Goal: Information Seeking & Learning: Learn about a topic

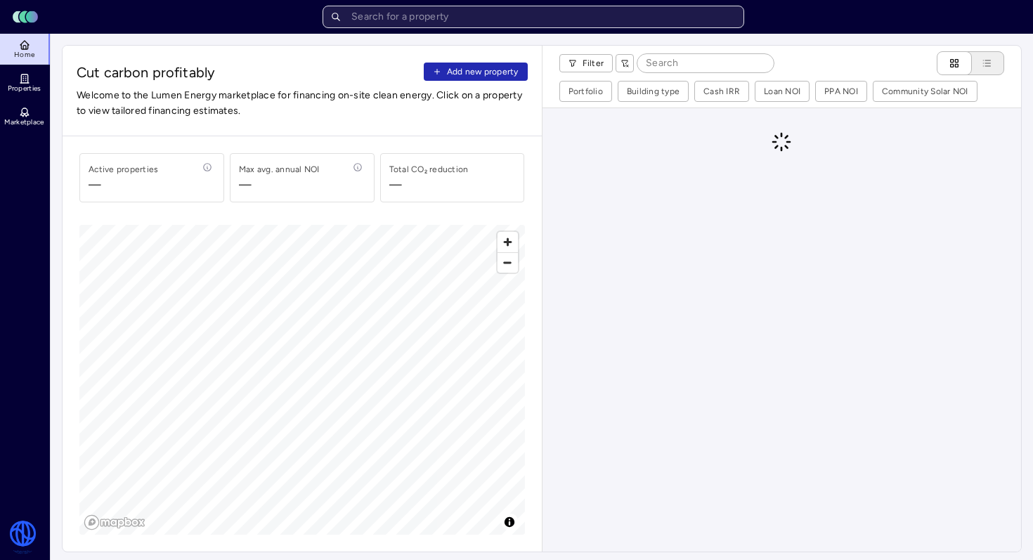
click at [514, 20] on input "text" at bounding box center [534, 17] width 422 height 22
type input "o"
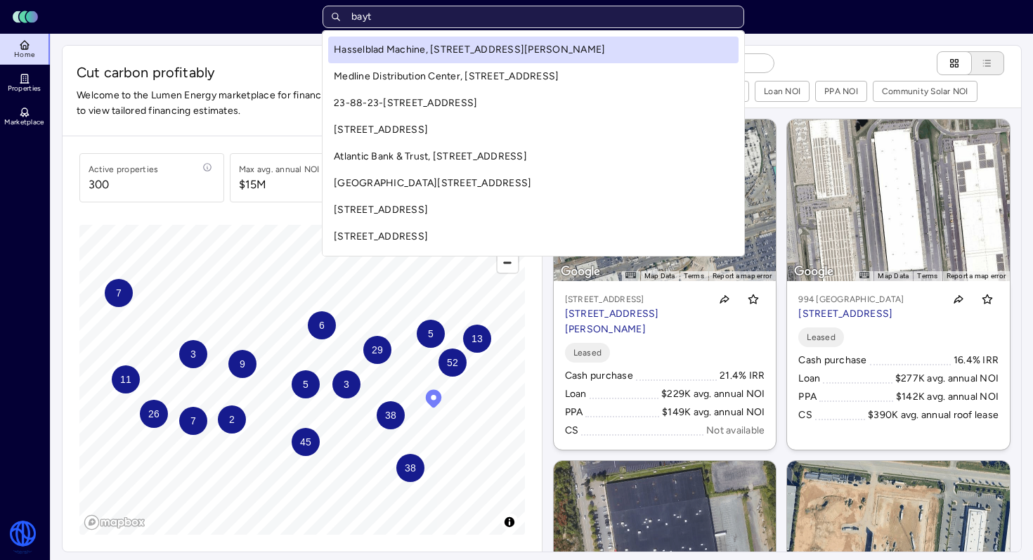
type input "bayto"
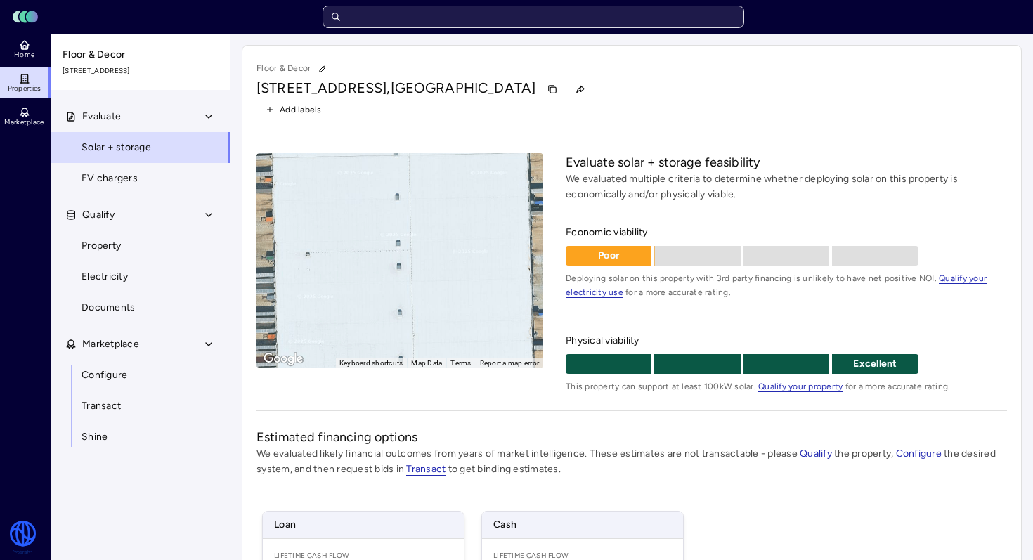
scroll to position [235, 0]
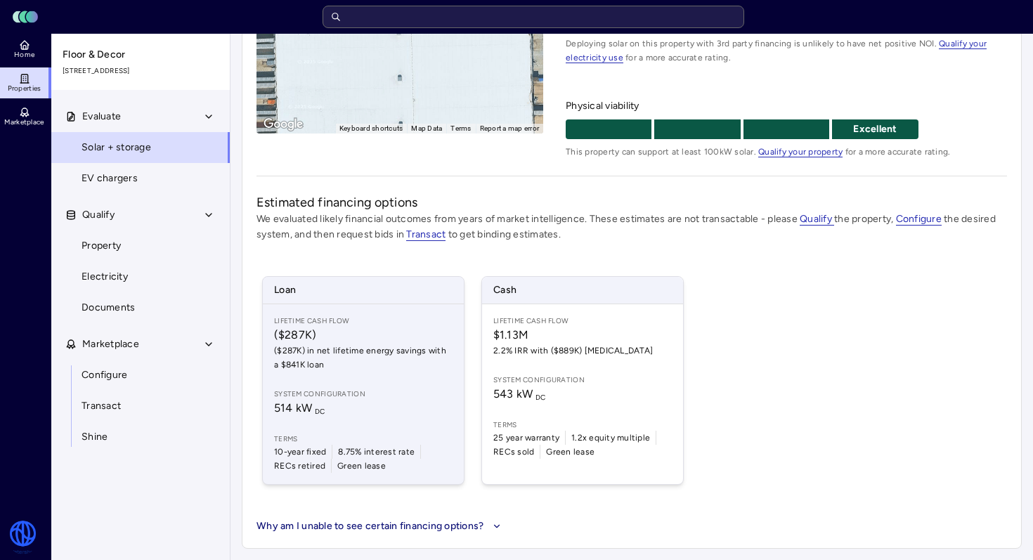
click at [404, 384] on div "Lifetime Cash Flow ($287K) ($287K) in net lifetime energy savings with a $841K …" at bounding box center [363, 394] width 201 height 180
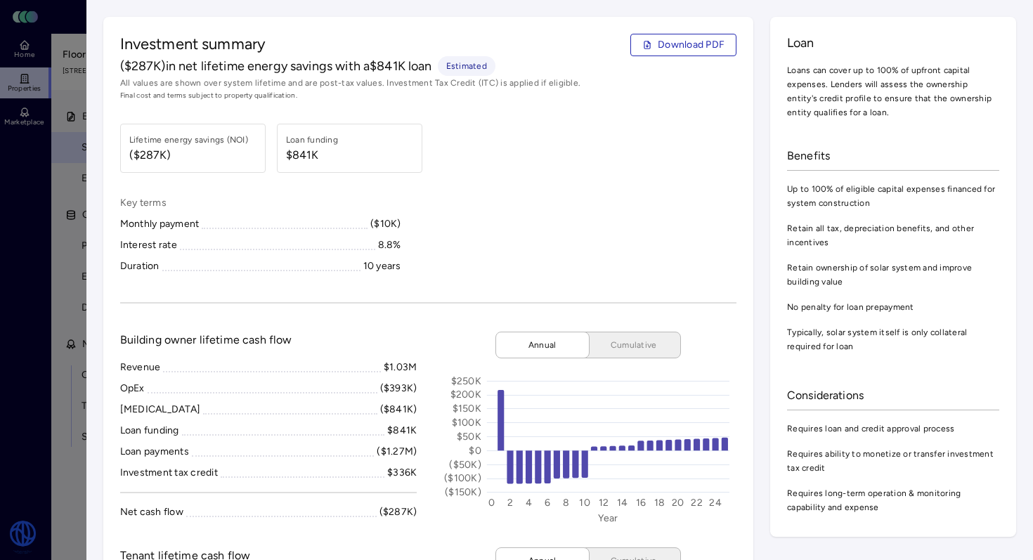
click at [83, 200] on div at bounding box center [516, 280] width 1033 height 560
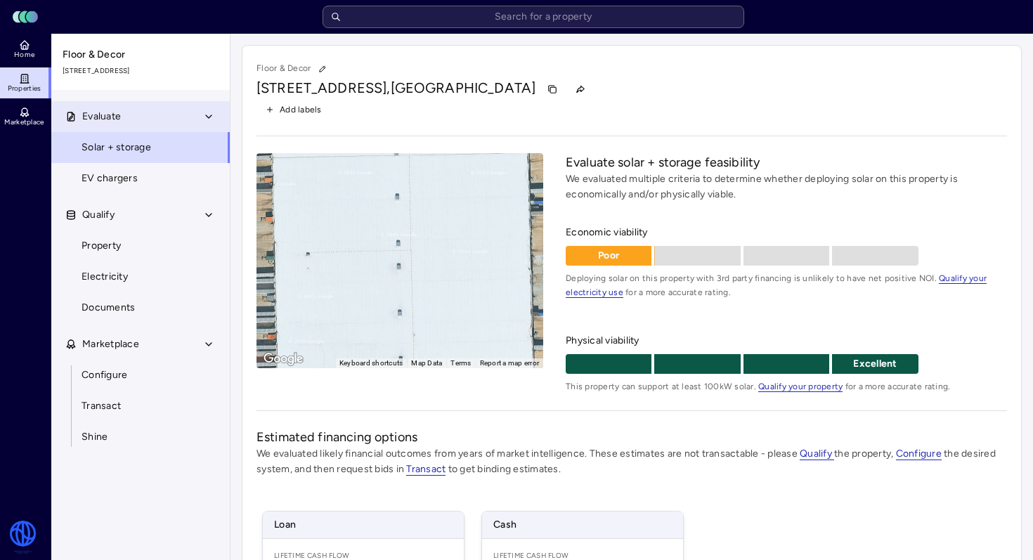
scroll to position [235, 0]
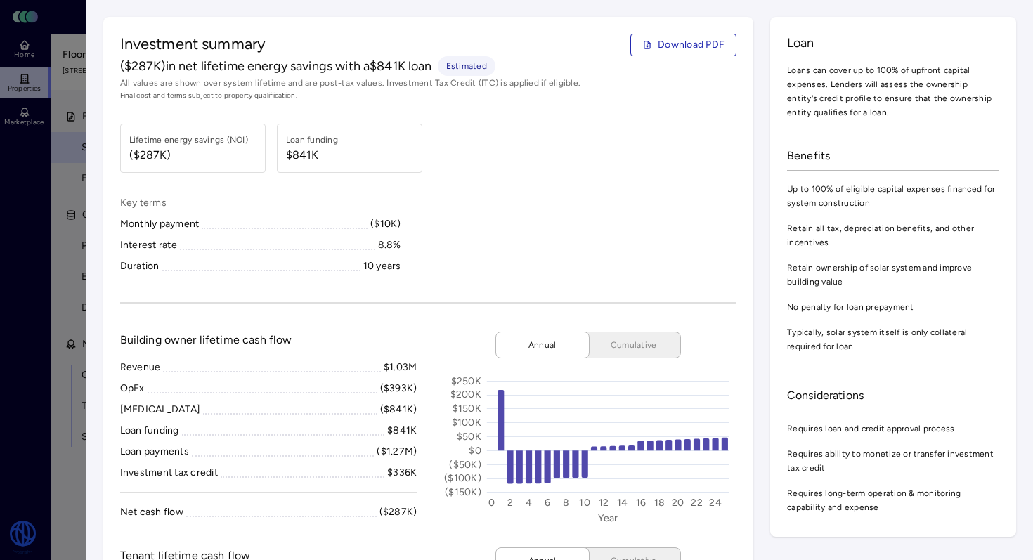
click at [24, 106] on div at bounding box center [516, 280] width 1033 height 560
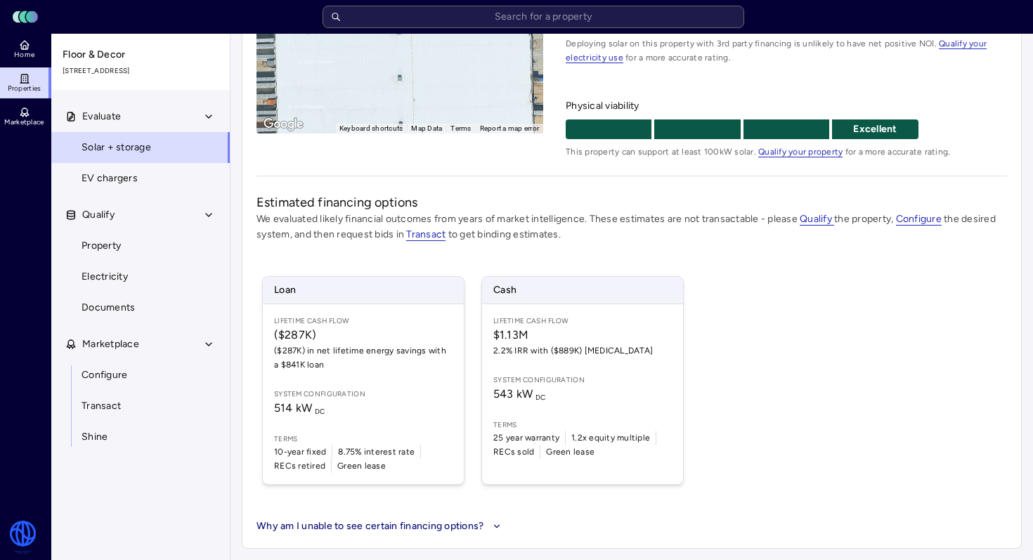
click at [27, 82] on icon at bounding box center [24, 78] width 6 height 8
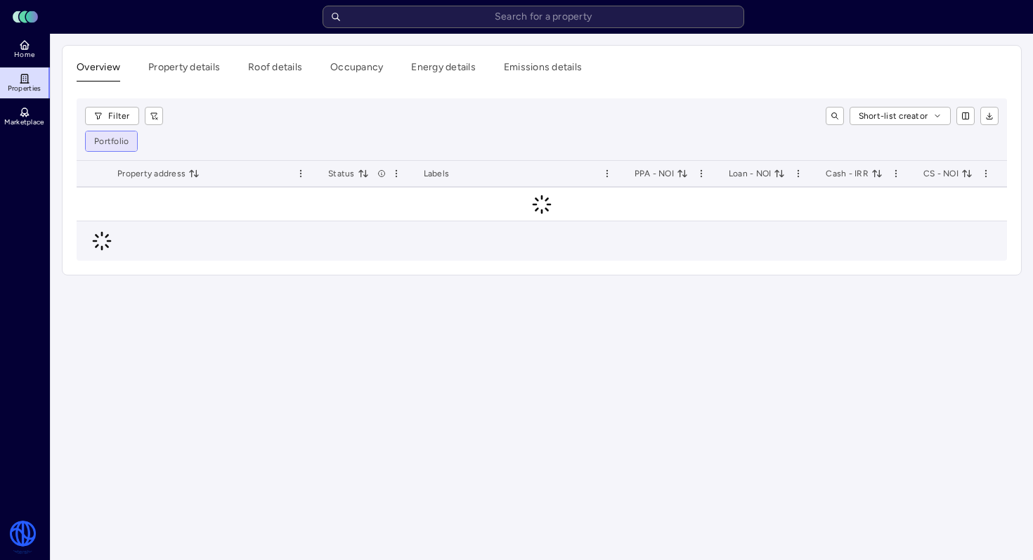
click at [129, 142] on html "Toggle Sidebar Lumen Energy Logo Home Properties Marketplace Watershed Robbie G…" at bounding box center [516, 280] width 1033 height 560
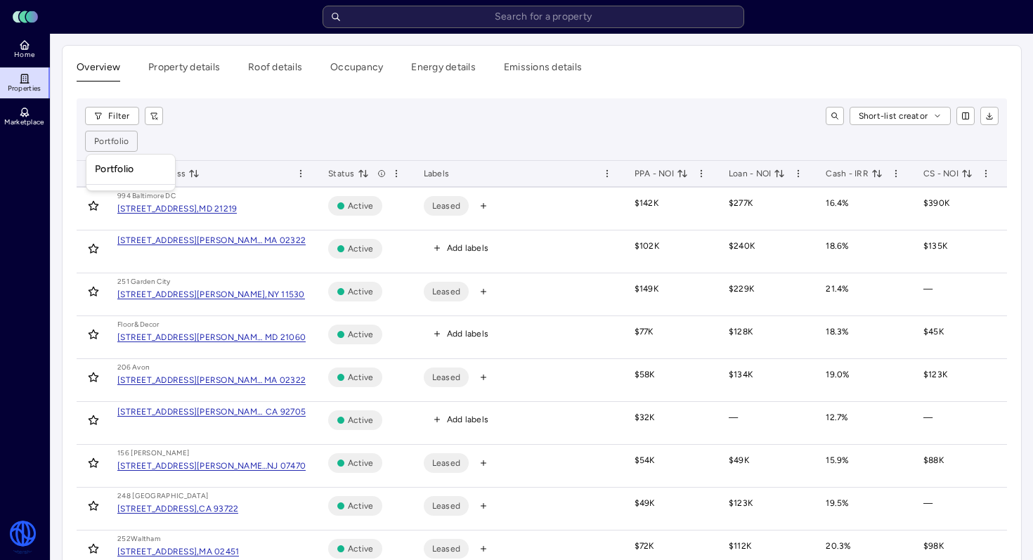
click at [194, 102] on div "Filter Short-list creator Portfolio" at bounding box center [542, 129] width 930 height 63
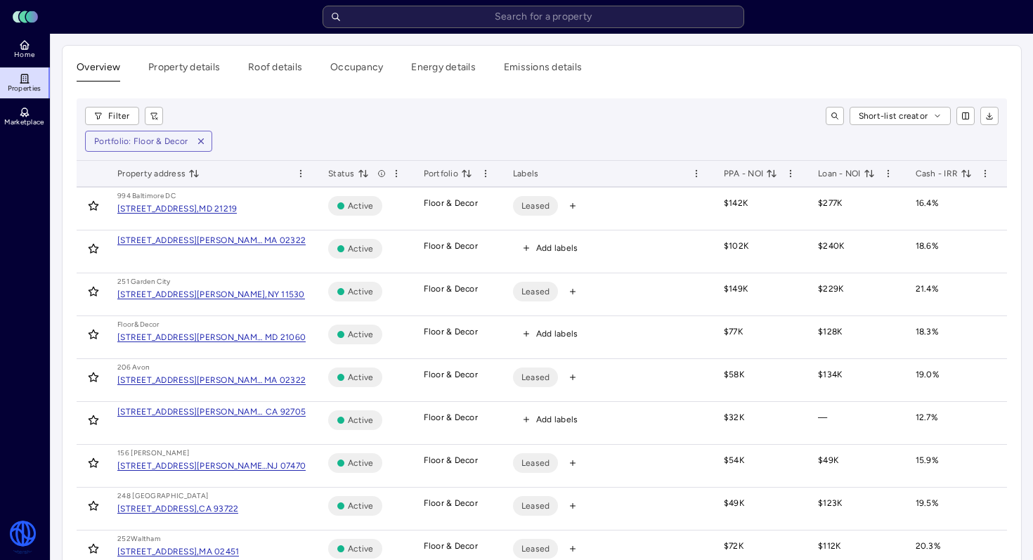
click at [765, 179] on span "PPA - NOI" at bounding box center [750, 174] width 53 height 14
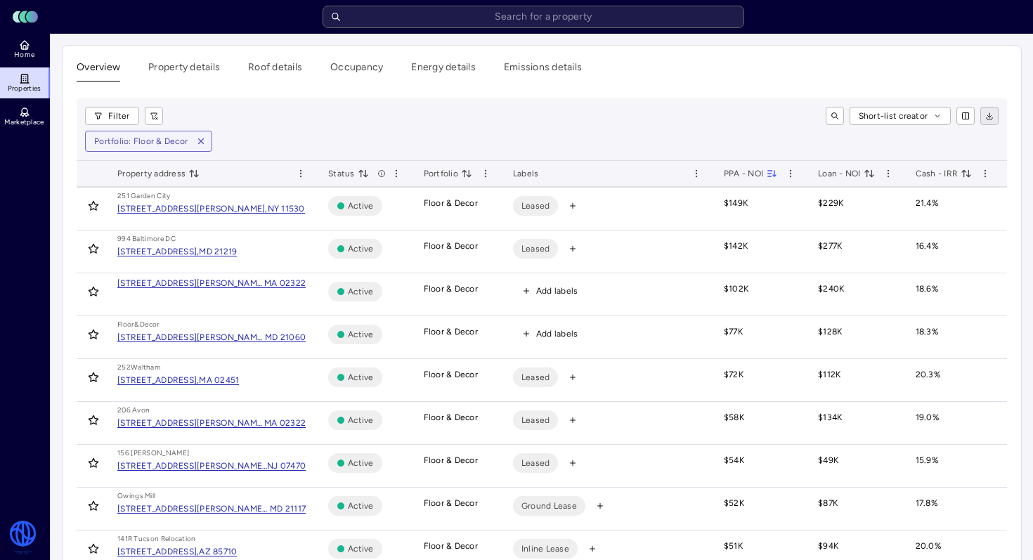
click at [985, 119] on icon "button" at bounding box center [989, 116] width 8 height 8
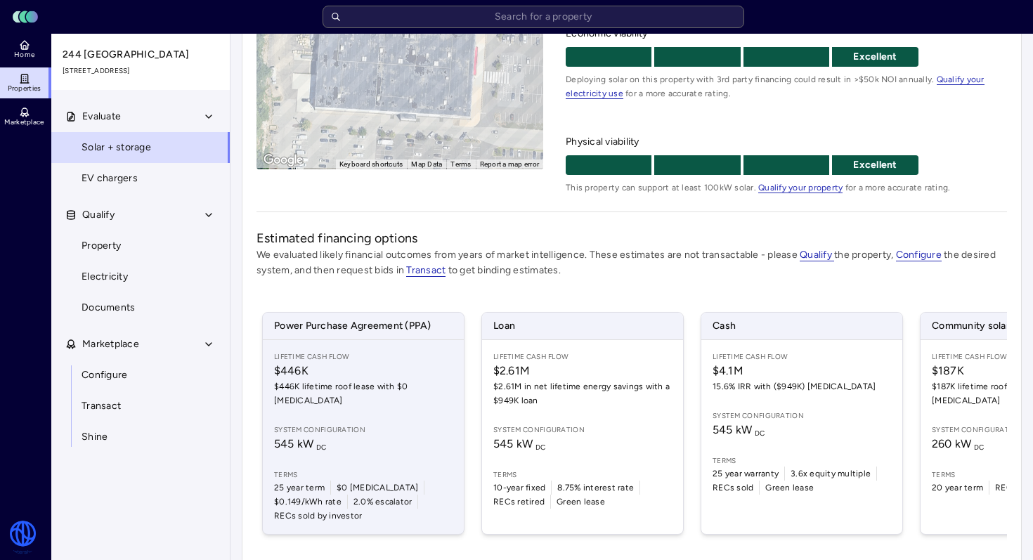
click at [441, 372] on span "$446K" at bounding box center [363, 371] width 178 height 17
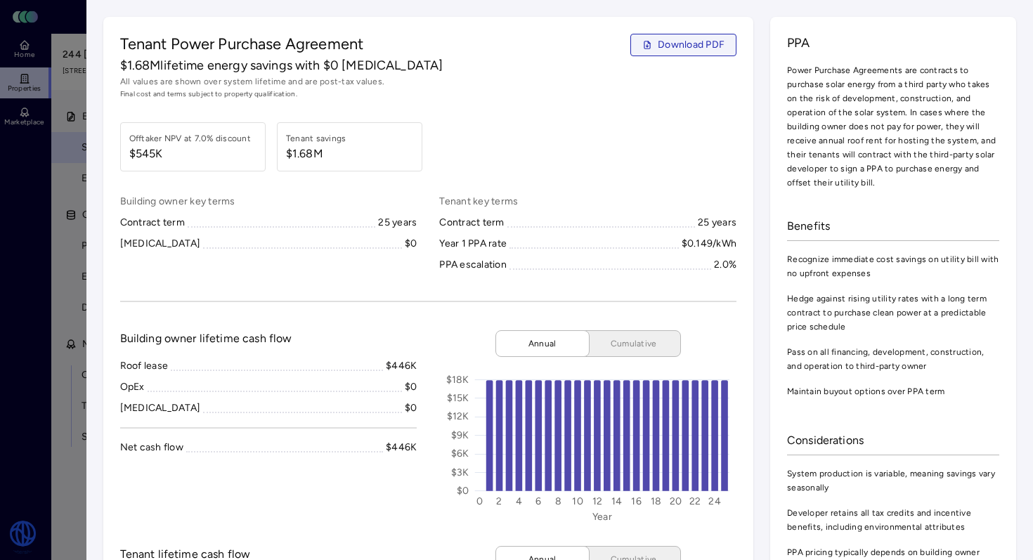
click at [679, 43] on span "Download PDF" at bounding box center [691, 44] width 67 height 15
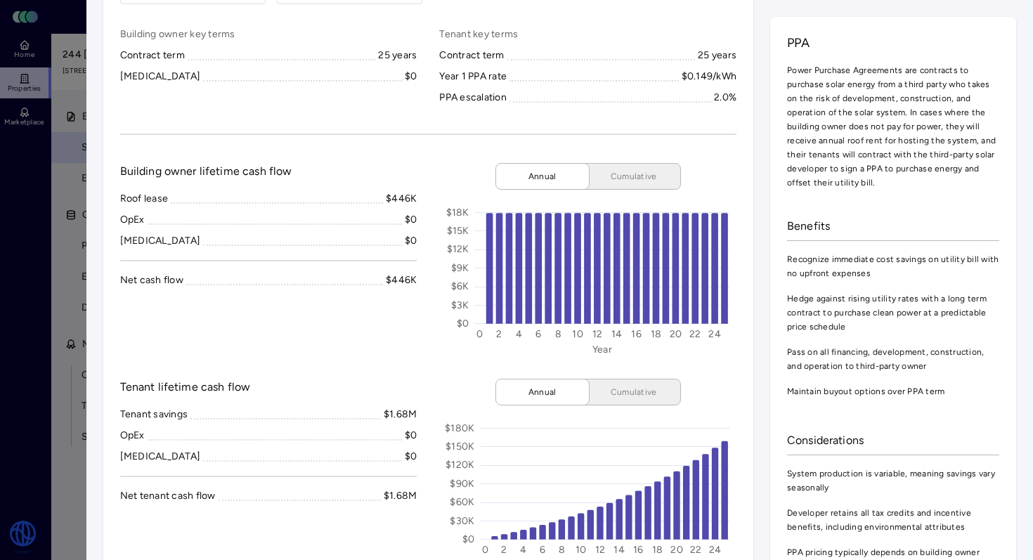
scroll to position [344, 0]
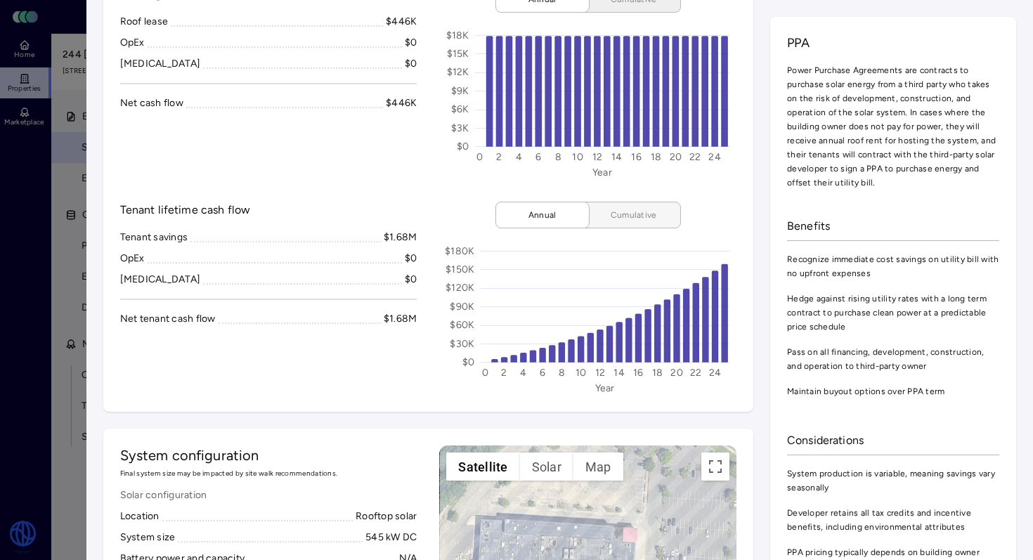
click at [641, 215] on span "Cumulative" at bounding box center [634, 215] width 70 height 14
click at [564, 211] on span "Annual" at bounding box center [542, 215] width 70 height 14
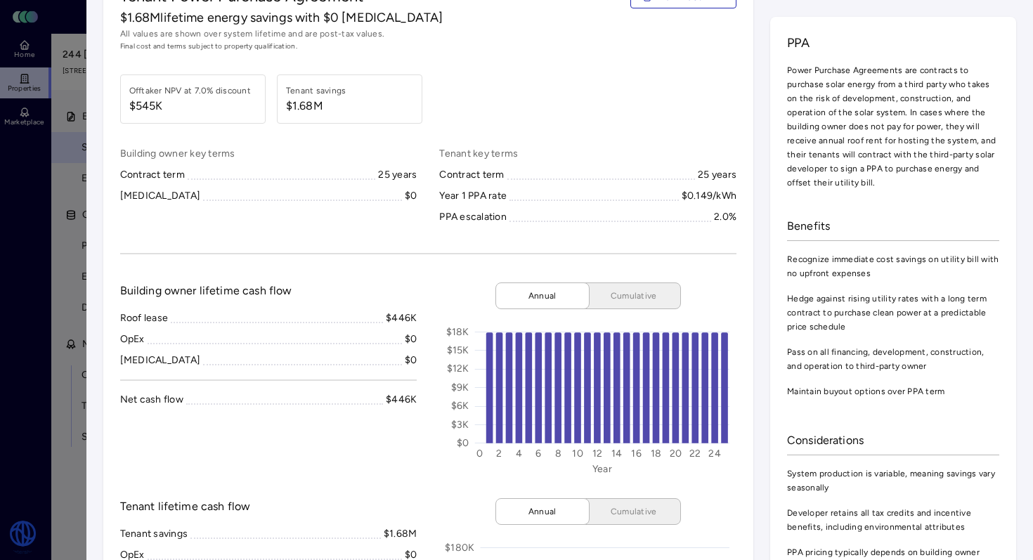
scroll to position [0, 0]
